Goal: Transaction & Acquisition: Purchase product/service

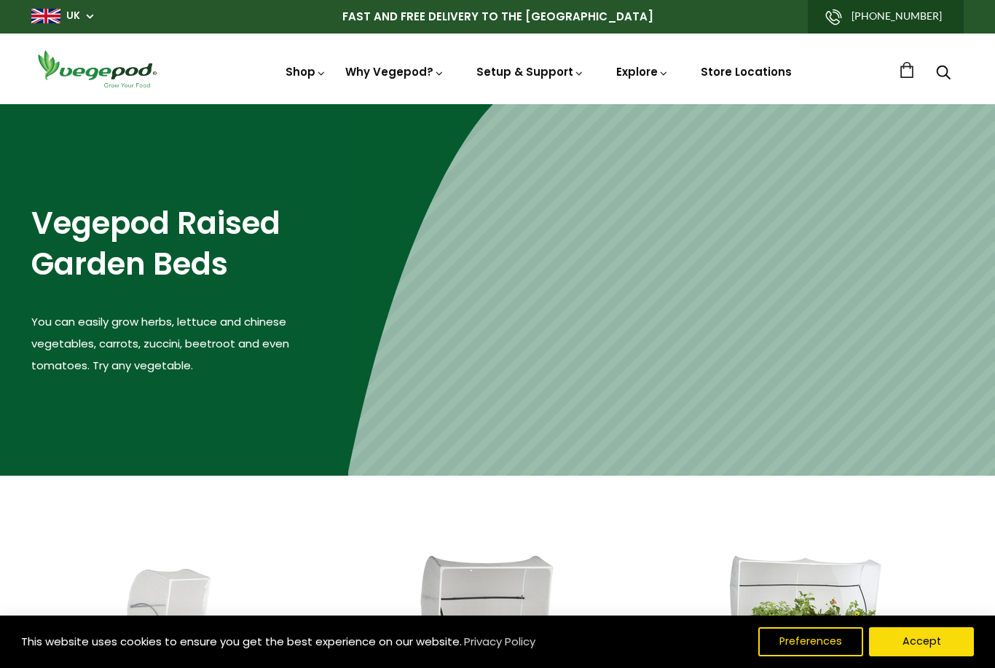
click at [498, 104] on img at bounding box center [498, 104] width 0 height 0
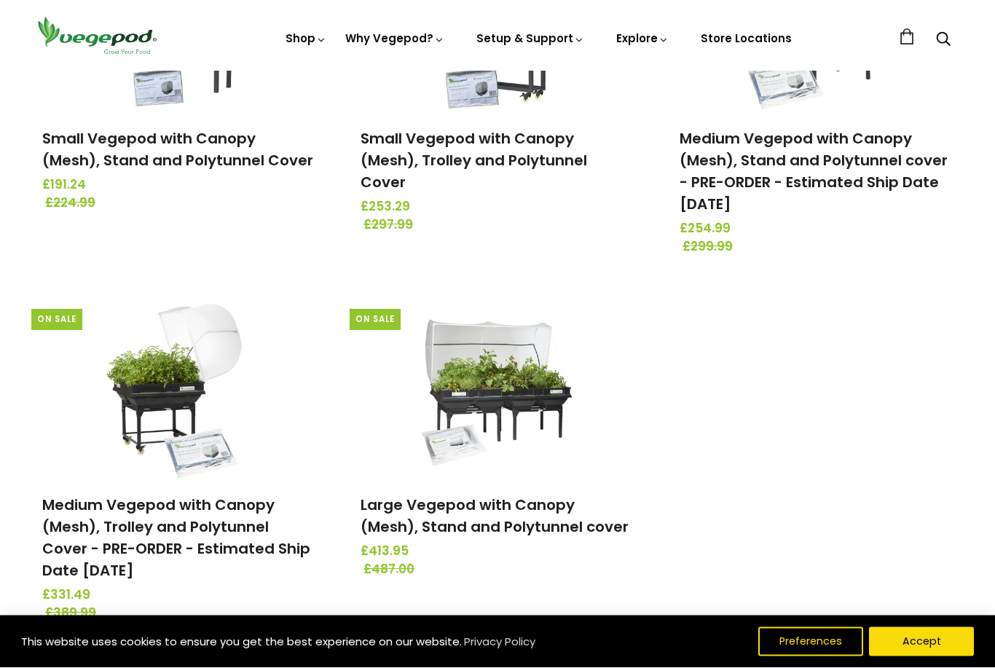
scroll to position [345, 0]
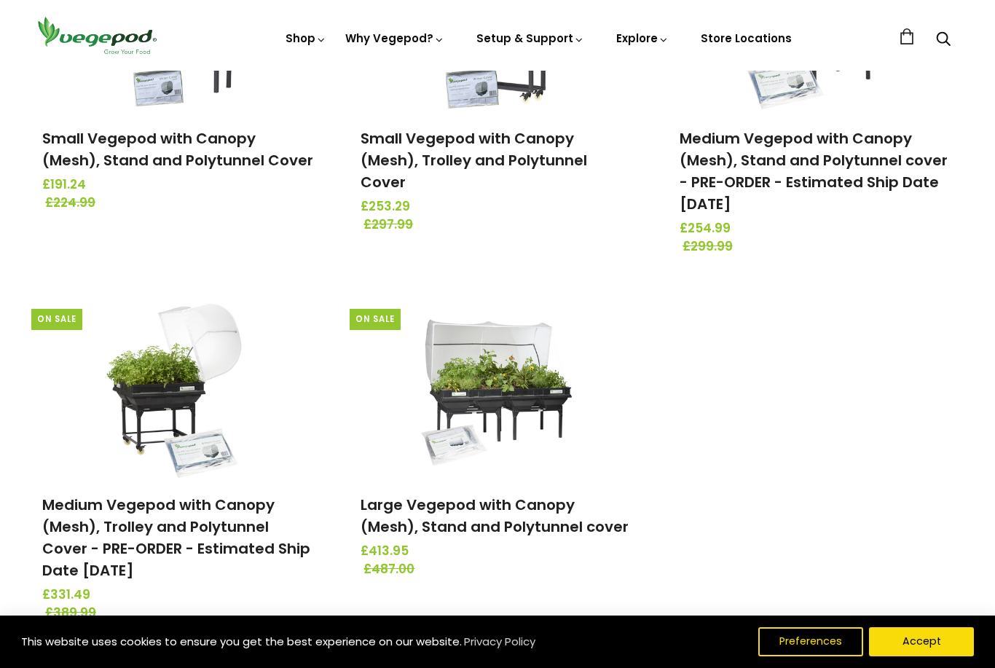
click at [162, 399] on img at bounding box center [179, 387] width 153 height 182
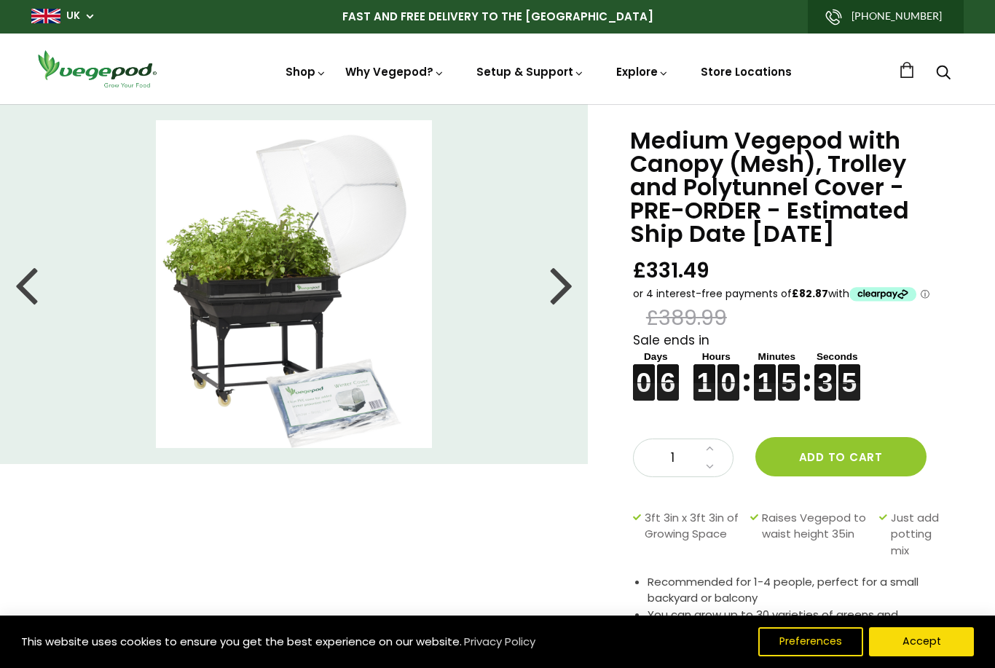
click at [836, 452] on button "Add to cart" at bounding box center [840, 456] width 171 height 39
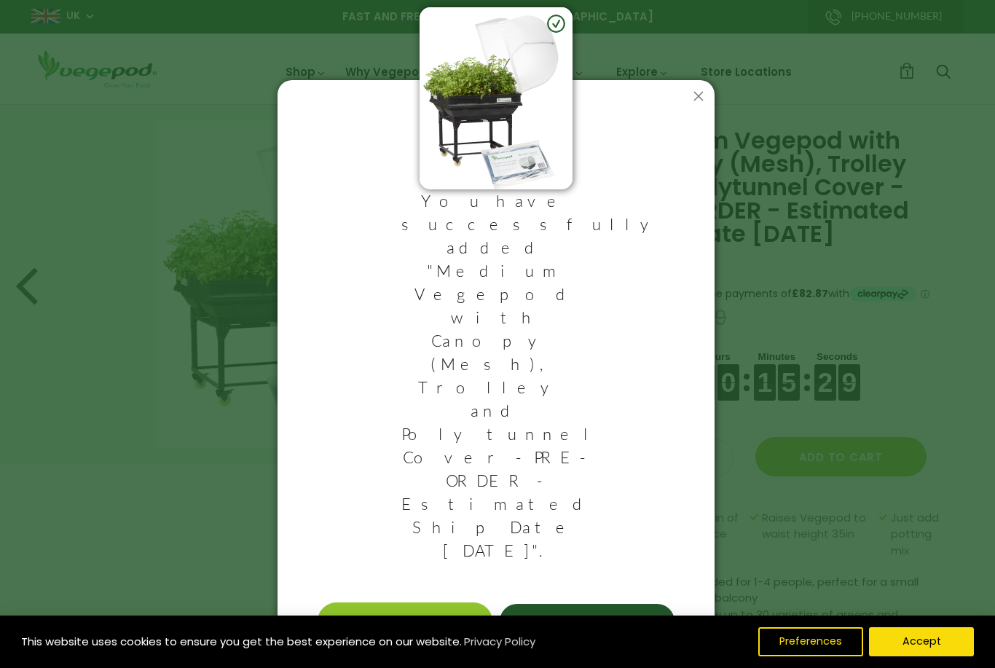
click at [388, 602] on link "View Cart & Checkout" at bounding box center [405, 621] width 175 height 38
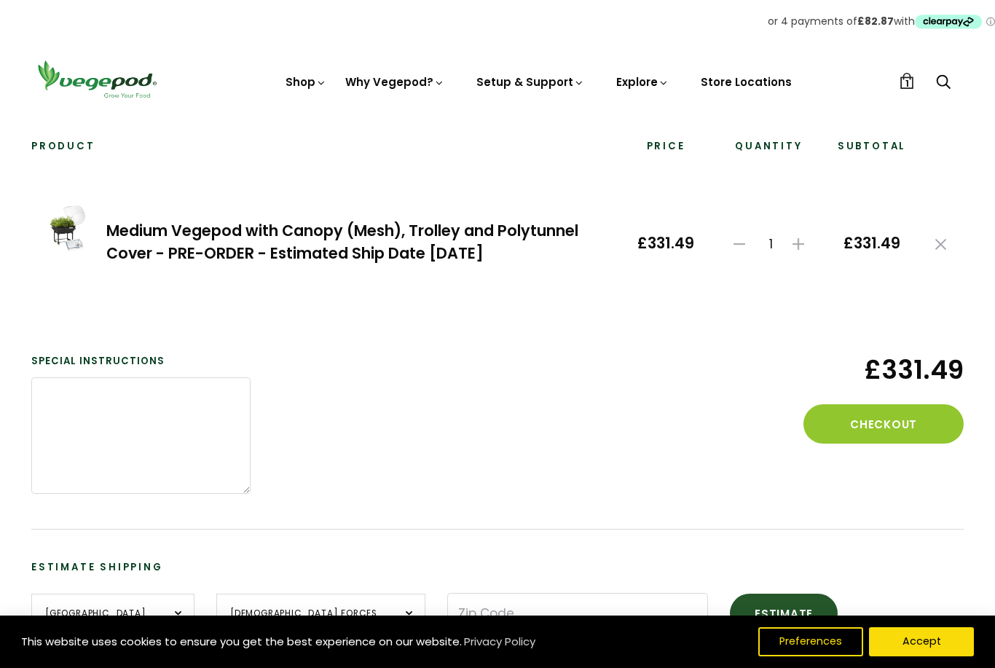
scroll to position [119, 0]
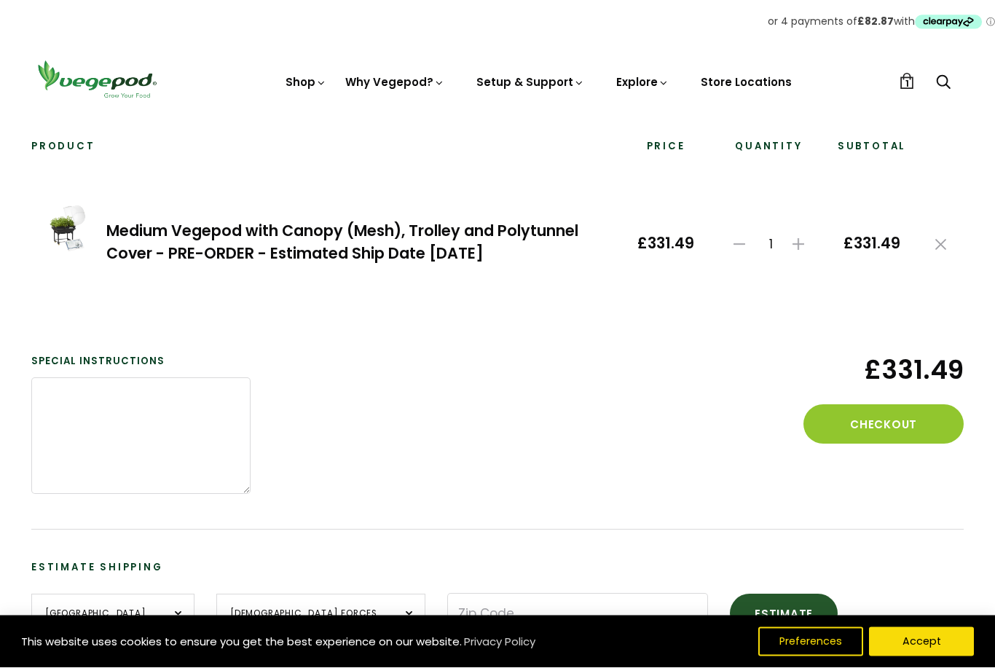
click at [867, 421] on button "Checkout" at bounding box center [883, 424] width 160 height 39
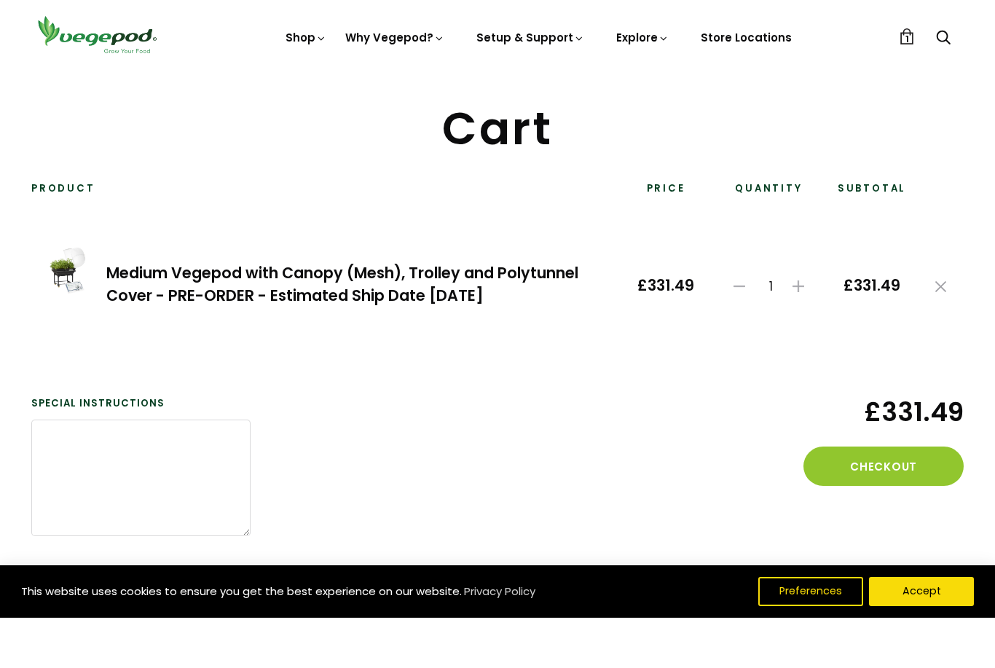
scroll to position [78, 0]
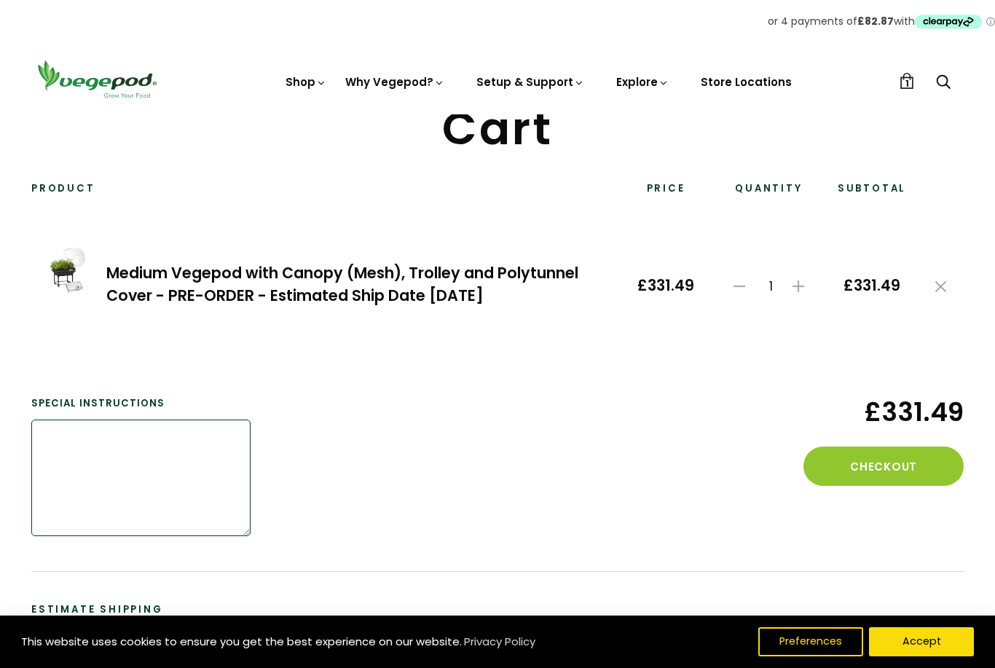
click at [181, 448] on textarea at bounding box center [140, 478] width 219 height 117
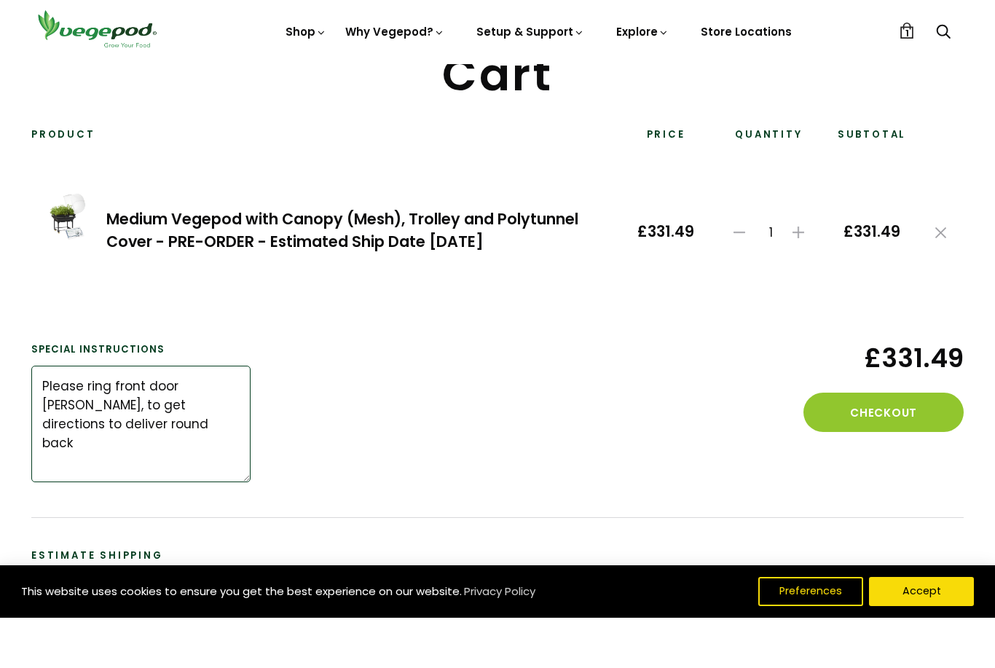
scroll to position [82, 0]
click at [109, 428] on textarea "Please ring front door bell, to get directions to deliver round back" at bounding box center [140, 473] width 219 height 117
click at [51, 415] on textarea "Please ring front door bell, to get directions to deliver round back" at bounding box center [140, 473] width 219 height 117
click at [38, 415] on textarea "Please ring front door bell, to get directions to deliver round back" at bounding box center [140, 473] width 219 height 117
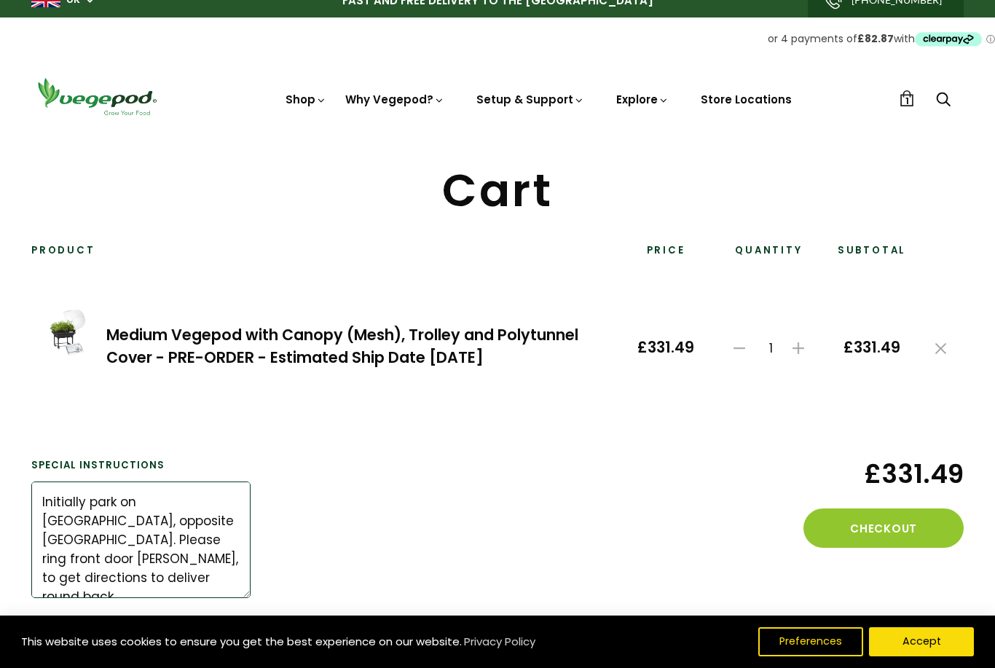
scroll to position [15, 0]
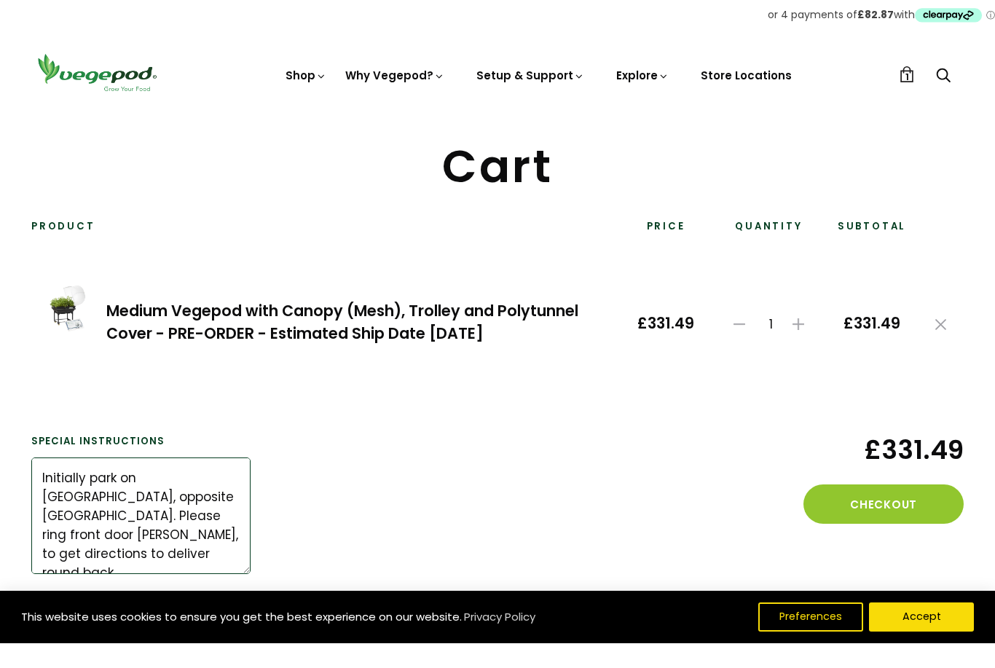
type textarea "Initially park on Ryefield, opposite Granary Road. Please ring front door bell,…"
click at [919, 656] on button "Accept" at bounding box center [921, 641] width 105 height 29
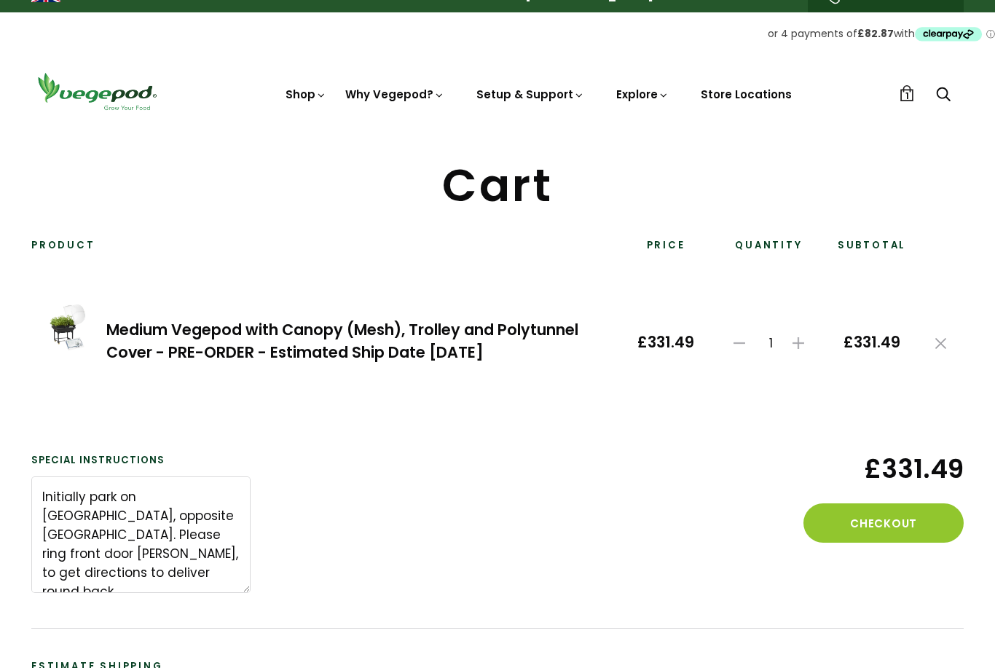
scroll to position [0, 0]
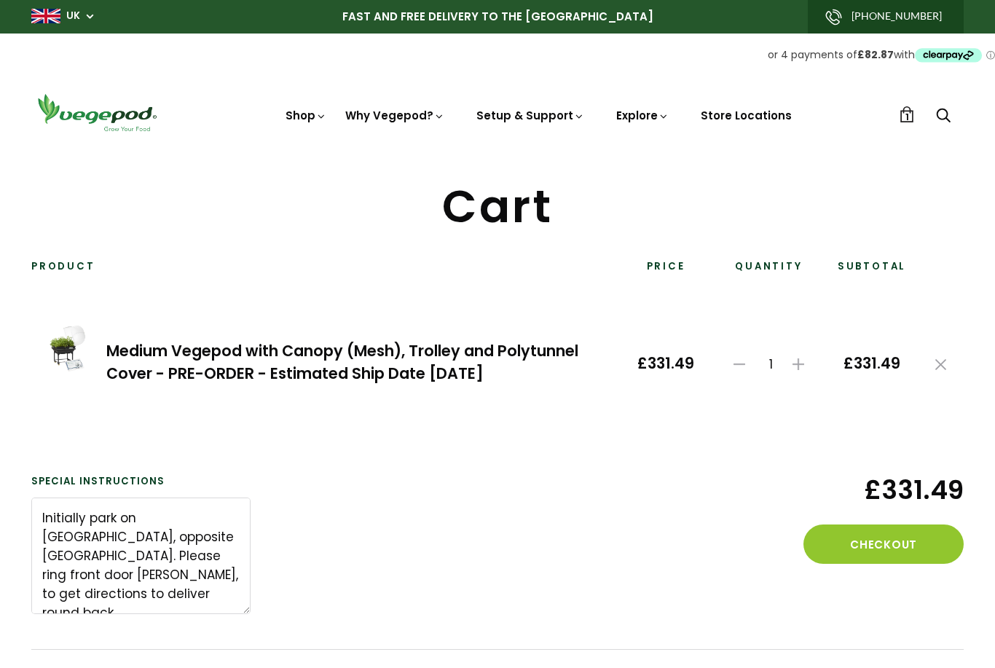
click at [862, 539] on button "Checkout" at bounding box center [883, 543] width 160 height 39
